Goal: Task Accomplishment & Management: Manage account settings

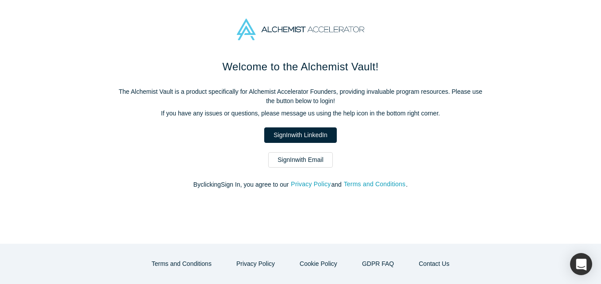
click at [288, 161] on link "Sign In with Email" at bounding box center [300, 159] width 65 height 15
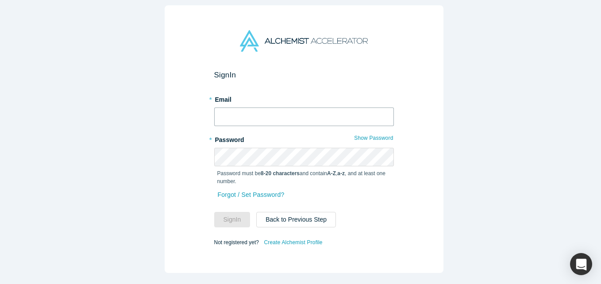
drag, startPoint x: 256, startPoint y: 111, endPoint x: 256, endPoint y: 99, distance: 12.0
click at [256, 111] on input "text" at bounding box center [304, 117] width 180 height 19
type input "[EMAIL_ADDRESS][DOMAIN_NAME]"
click at [214, 212] on button "Sign In" at bounding box center [232, 219] width 36 height 15
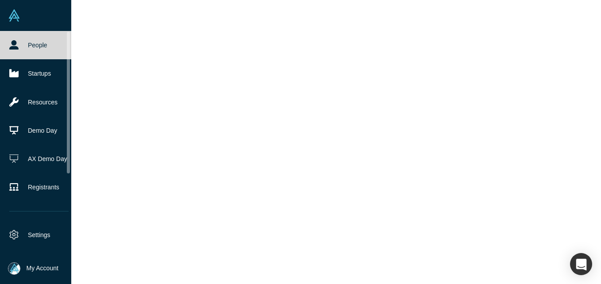
click at [13, 46] on icon at bounding box center [13, 44] width 9 height 9
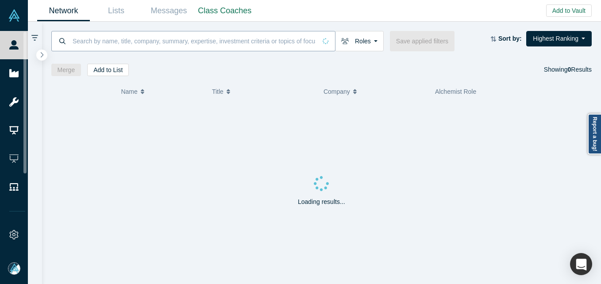
click at [135, 40] on input at bounding box center [194, 41] width 245 height 21
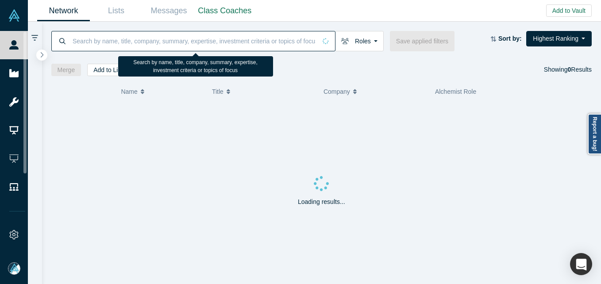
paste input "[PERSON_NAME]"
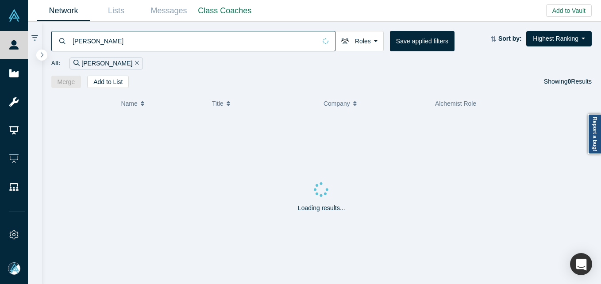
type input "[PERSON_NAME]"
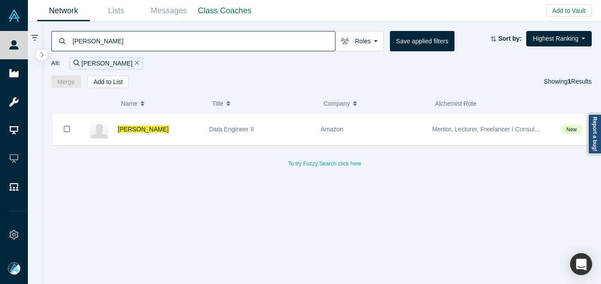
drag, startPoint x: 127, startPoint y: 131, endPoint x: 319, endPoint y: 90, distance: 196.6
click at [127, 131] on span "[PERSON_NAME]" at bounding box center [143, 129] width 51 height 7
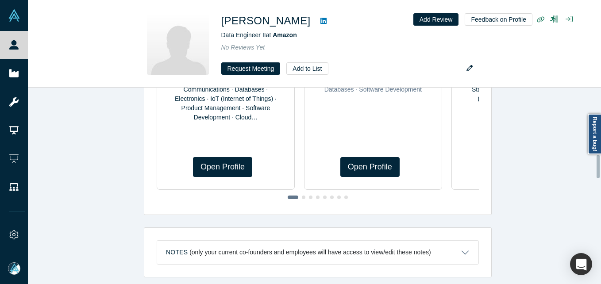
scroll to position [557, 0]
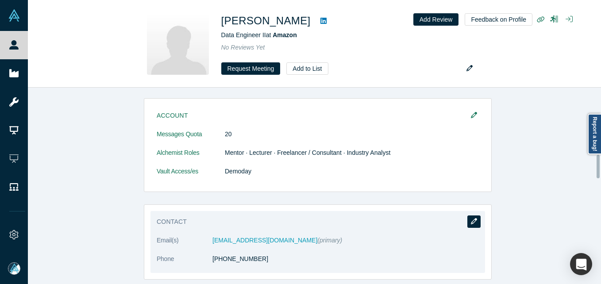
click at [475, 216] on button "button" at bounding box center [474, 222] width 13 height 12
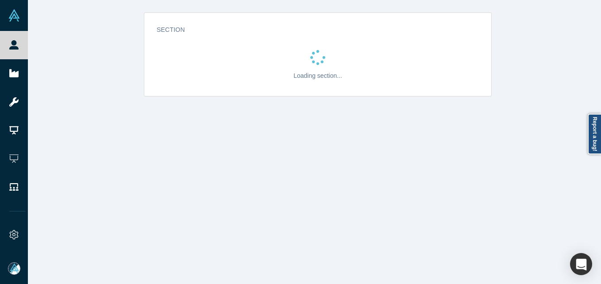
scroll to position [0, 0]
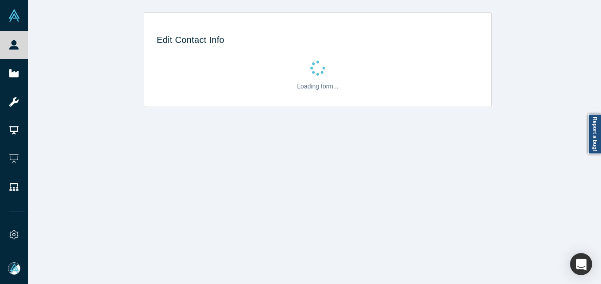
select select "US"
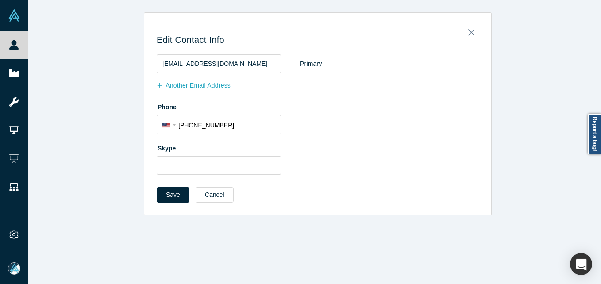
click at [184, 86] on button "Another Email Address" at bounding box center [198, 85] width 83 height 15
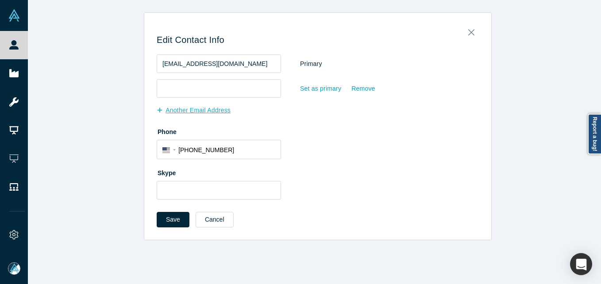
click at [188, 85] on input "email" at bounding box center [219, 88] width 124 height 19
type input "[EMAIL_ADDRESS][DOMAIN_NAME]"
click at [169, 221] on button "Save" at bounding box center [173, 219] width 33 height 15
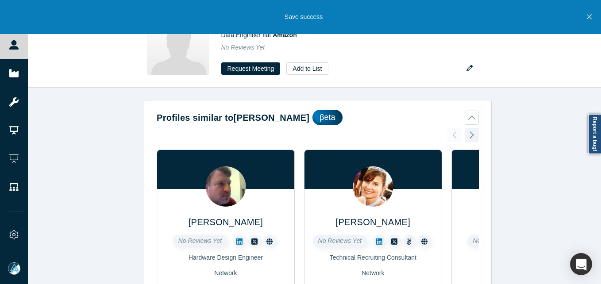
drag, startPoint x: 27, startPoint y: 43, endPoint x: 50, endPoint y: 3, distance: 46.0
click at [27, 43] on link "People" at bounding box center [17, 45] width 35 height 28
